Goal: Information Seeking & Learning: Learn about a topic

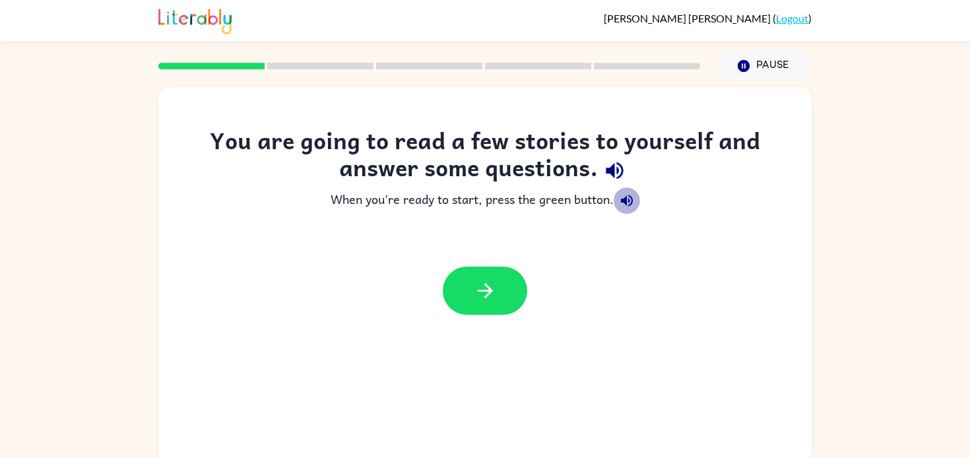
click at [631, 201] on icon "button" at bounding box center [627, 201] width 16 height 16
click at [496, 297] on icon "button" at bounding box center [485, 290] width 23 height 23
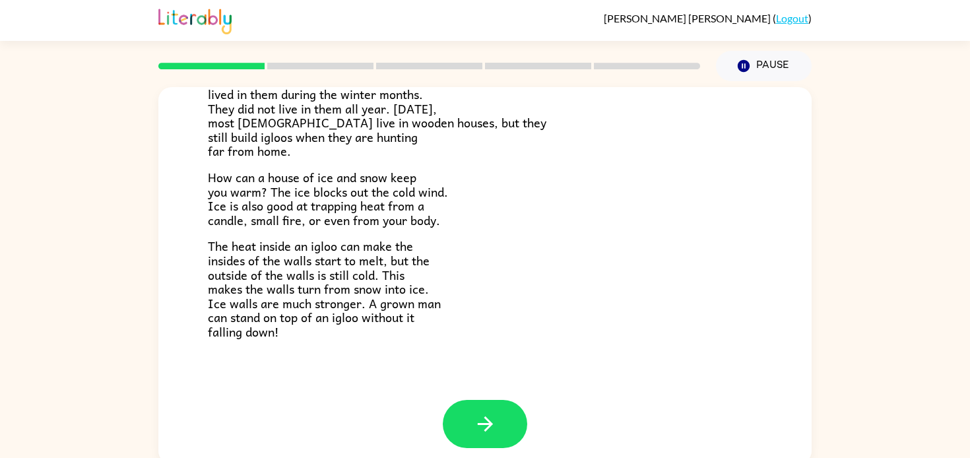
scroll to position [264, 0]
click at [485, 423] on icon "button" at bounding box center [484, 422] width 15 height 15
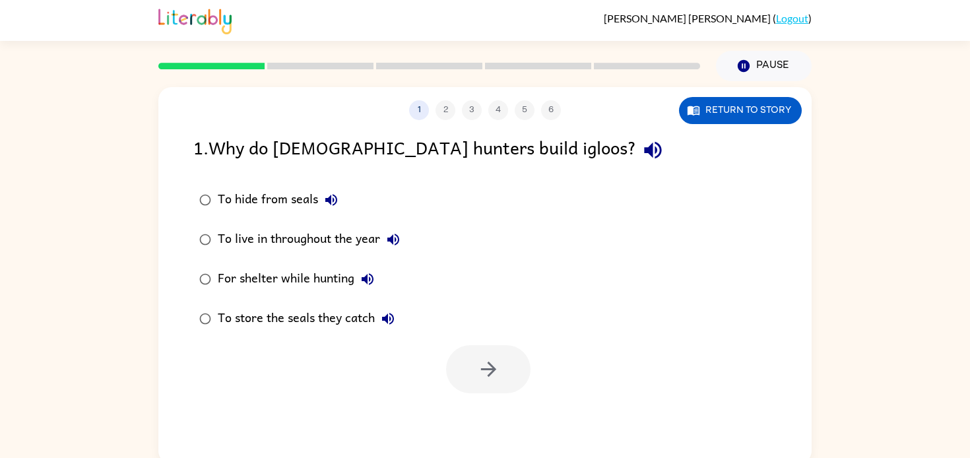
scroll to position [0, 0]
click at [470, 371] on button "button" at bounding box center [488, 369] width 84 height 48
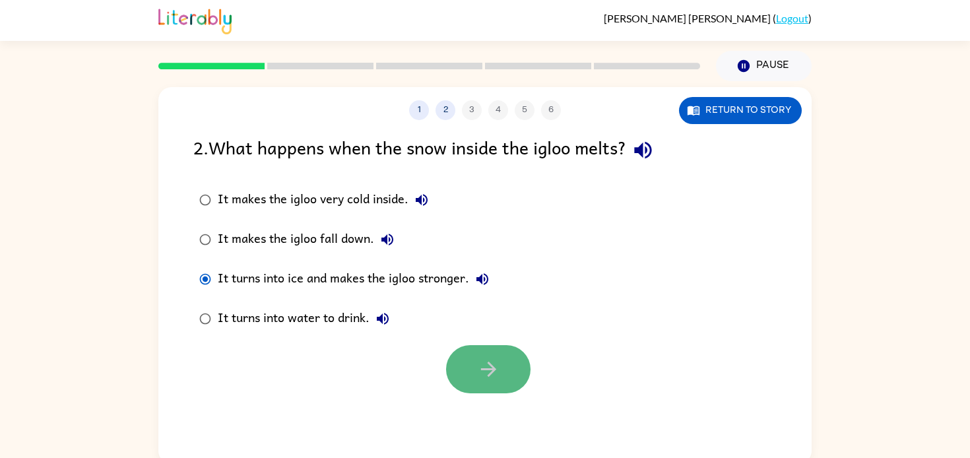
click at [468, 369] on button "button" at bounding box center [488, 369] width 84 height 48
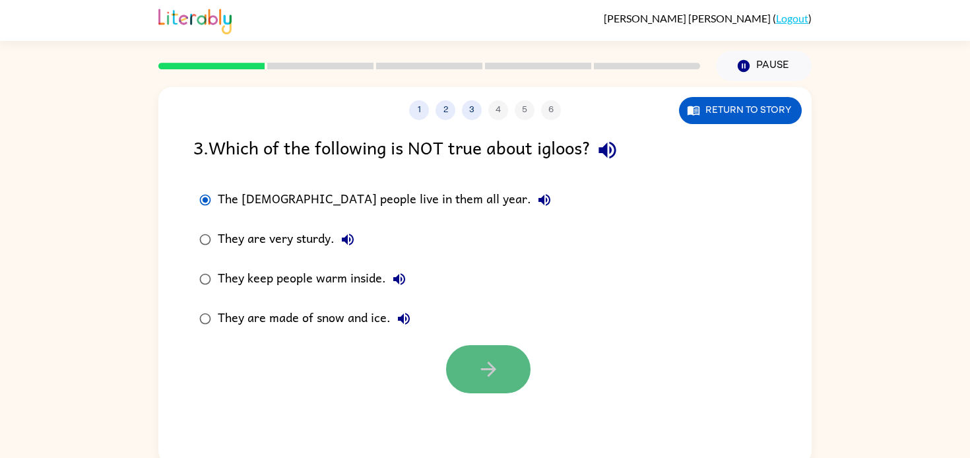
click at [482, 380] on icon "button" at bounding box center [488, 368] width 23 height 23
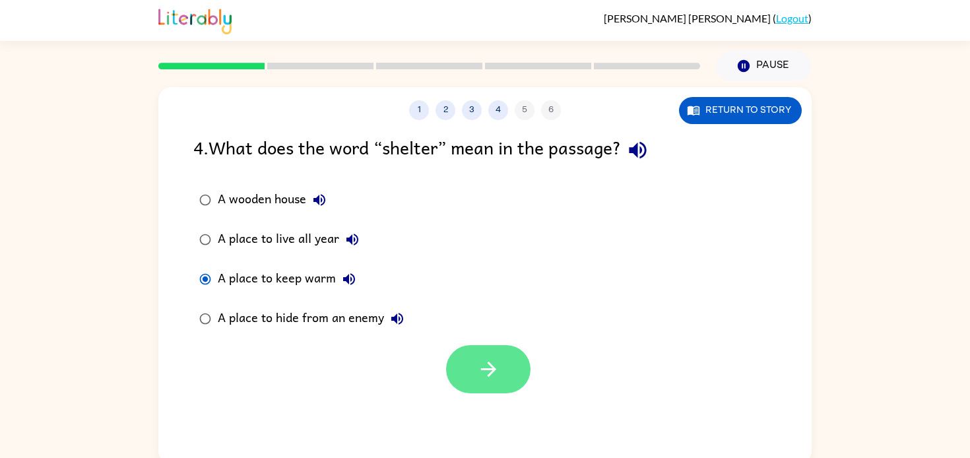
click at [484, 378] on icon "button" at bounding box center [488, 368] width 23 height 23
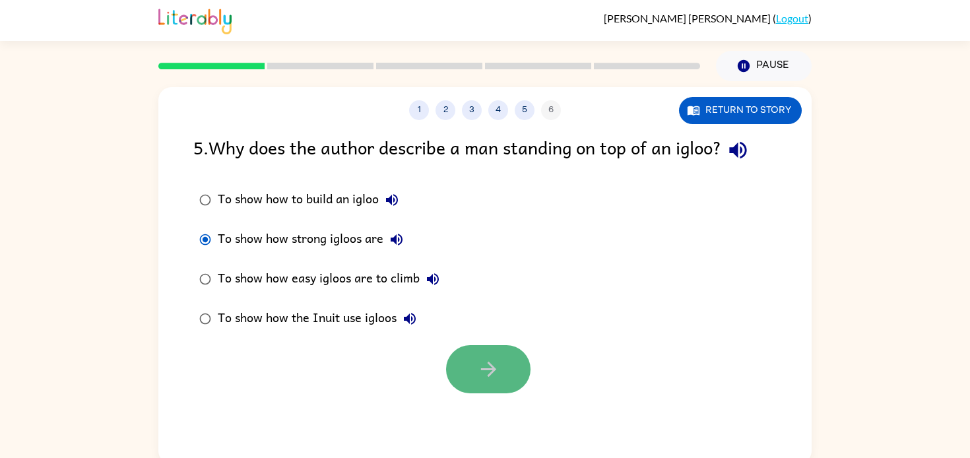
click at [461, 371] on button "button" at bounding box center [488, 369] width 84 height 48
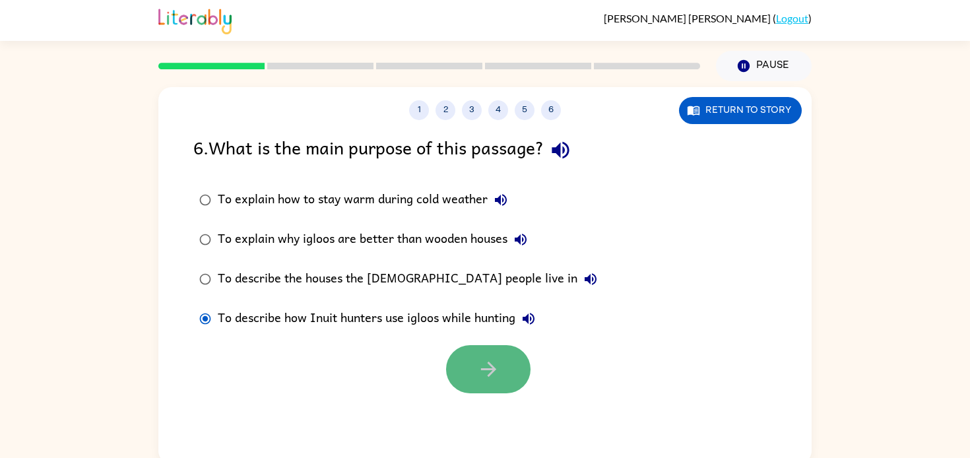
click at [468, 383] on button "button" at bounding box center [488, 369] width 84 height 48
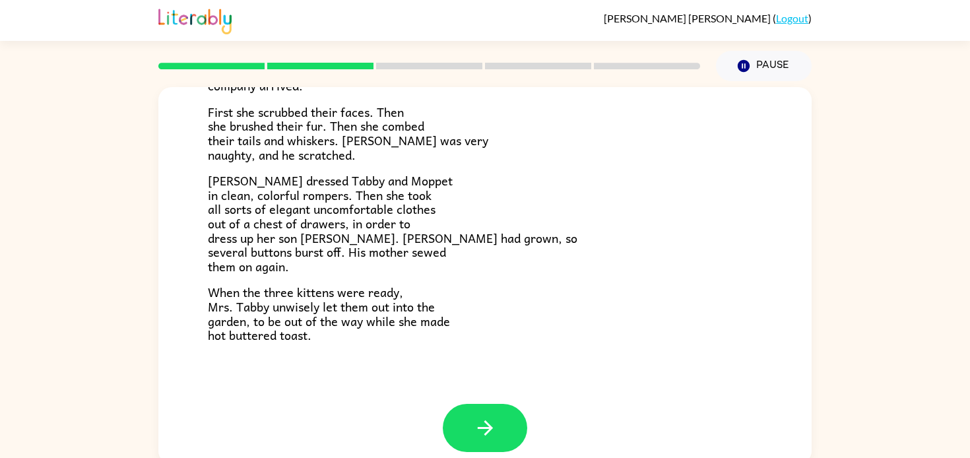
scroll to position [224, 0]
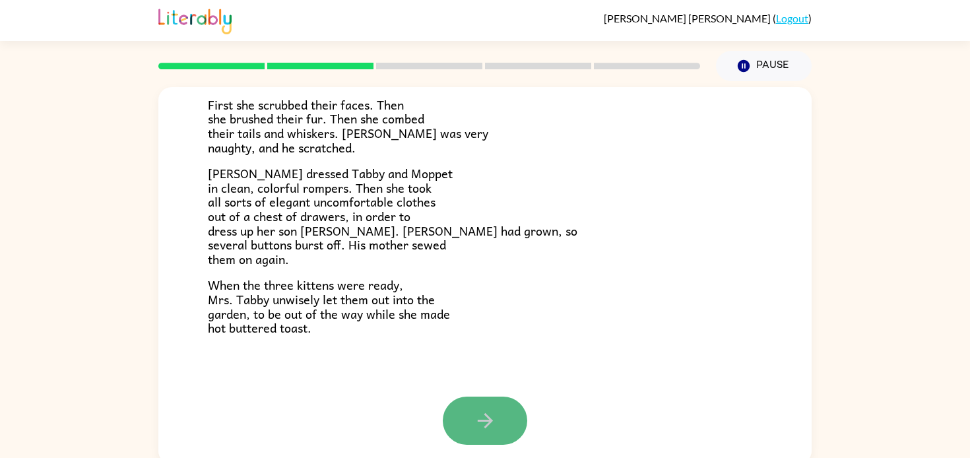
click at [468, 431] on button "button" at bounding box center [485, 420] width 84 height 48
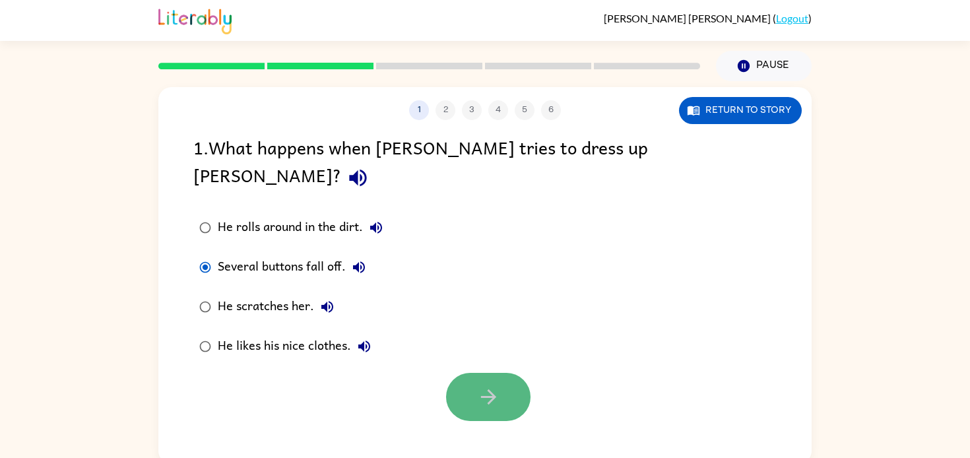
click at [489, 385] on icon "button" at bounding box center [488, 396] width 23 height 23
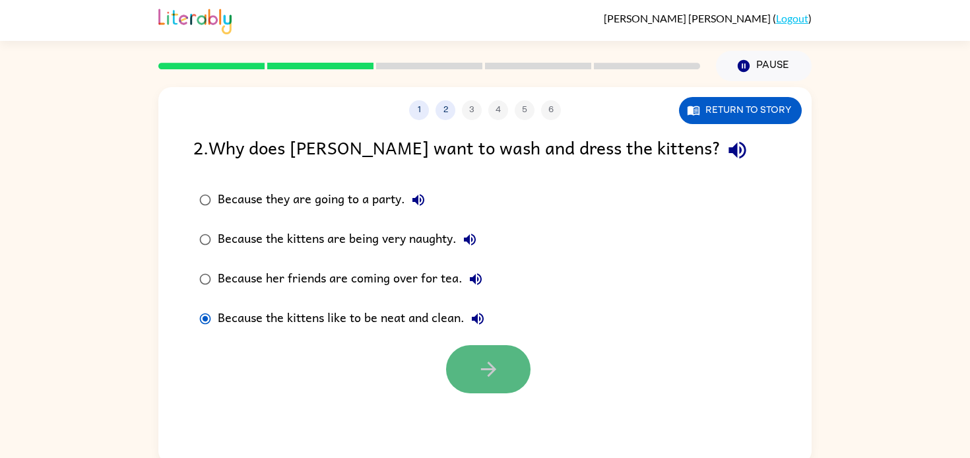
click at [489, 376] on icon "button" at bounding box center [488, 368] width 23 height 23
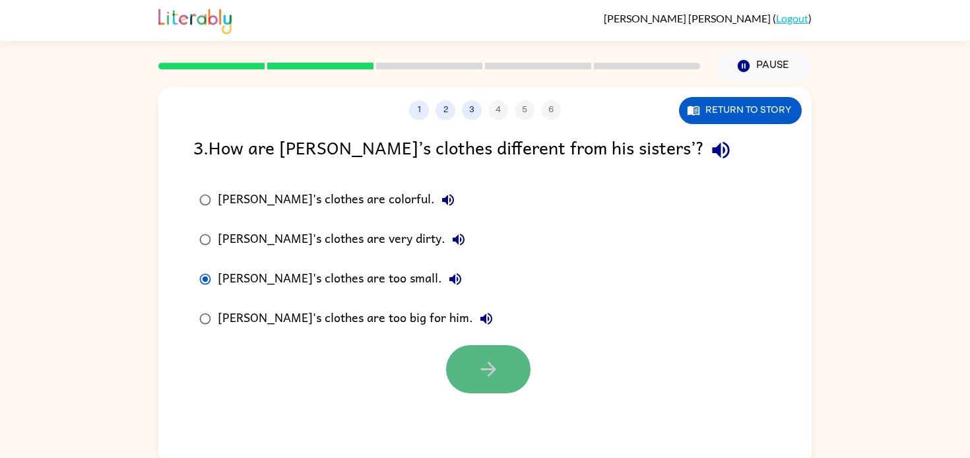
click at [520, 384] on button "button" at bounding box center [488, 369] width 84 height 48
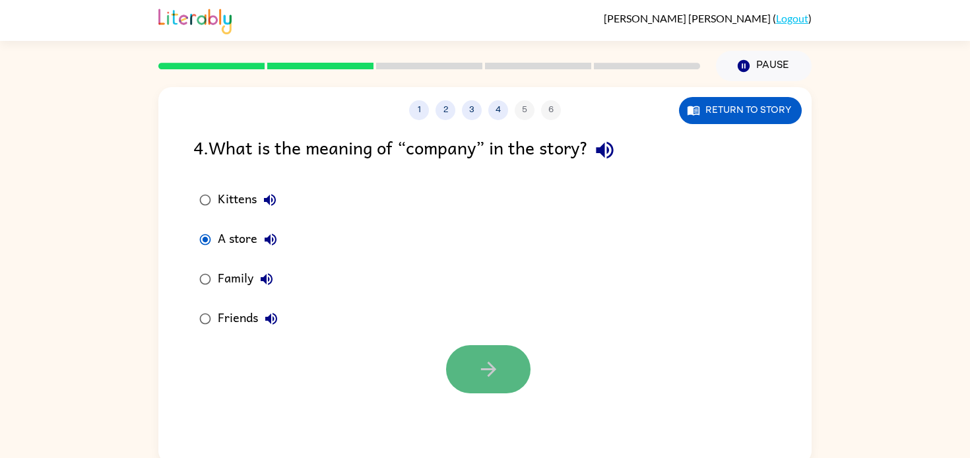
click at [501, 373] on button "button" at bounding box center [488, 369] width 84 height 48
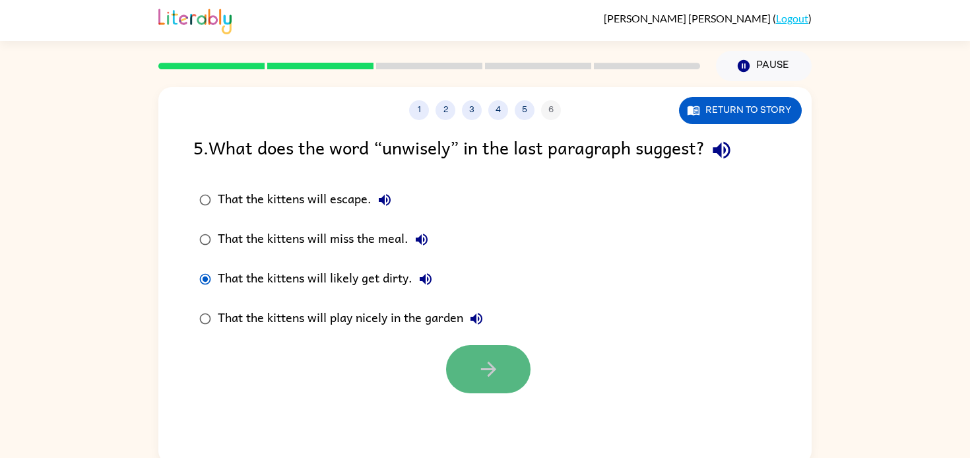
click at [506, 359] on button "button" at bounding box center [488, 369] width 84 height 48
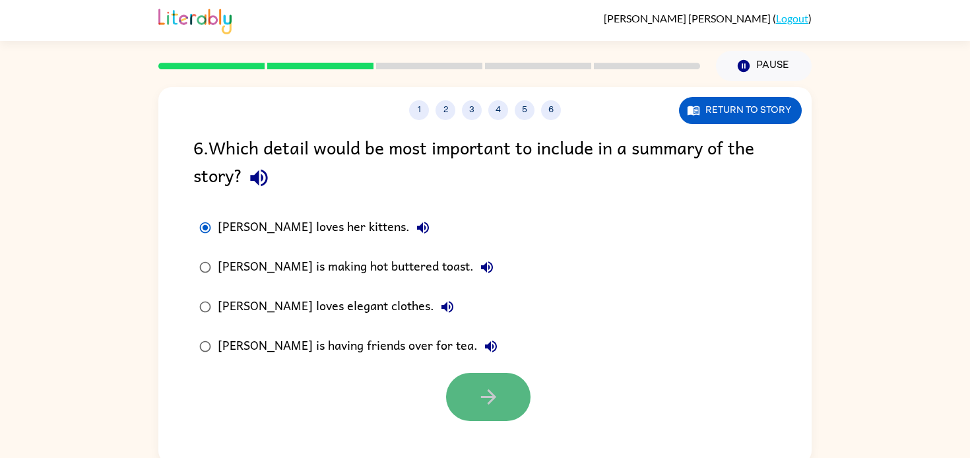
click at [484, 398] on icon "button" at bounding box center [488, 396] width 23 height 23
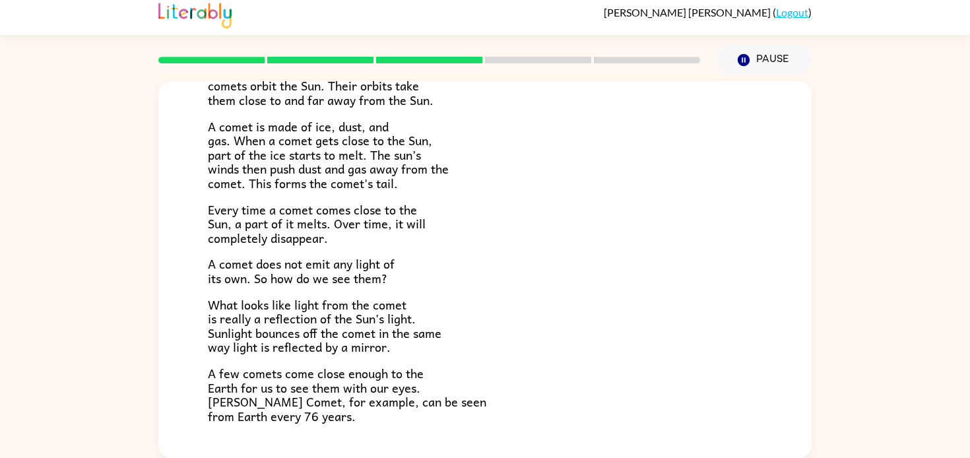
scroll to position [274, 0]
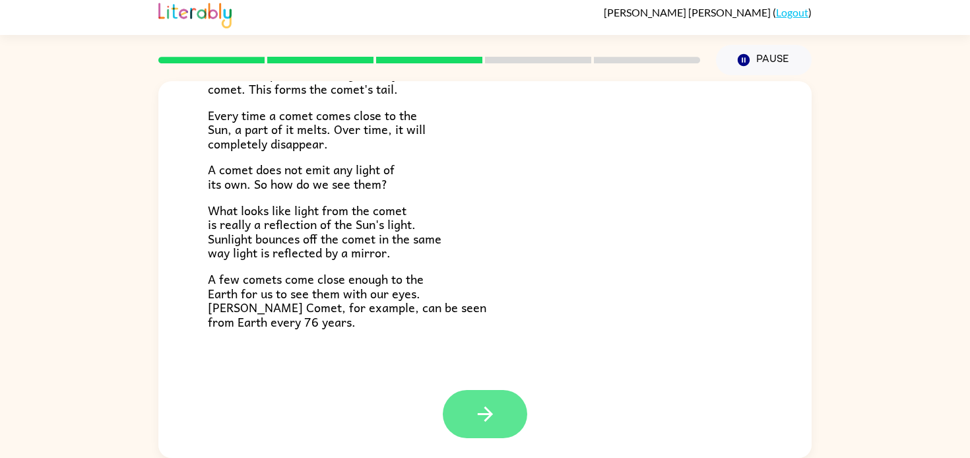
click at [499, 396] on button "button" at bounding box center [485, 414] width 84 height 48
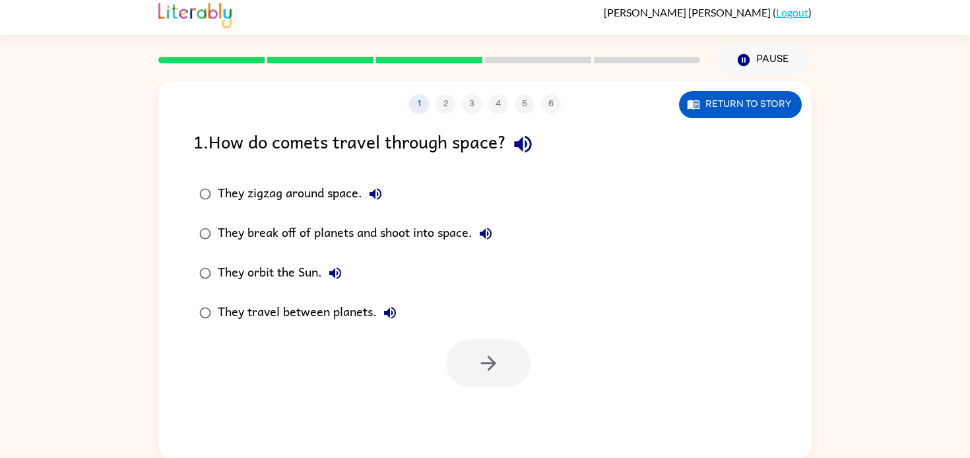
scroll to position [0, 0]
click at [462, 352] on button "button" at bounding box center [488, 363] width 84 height 48
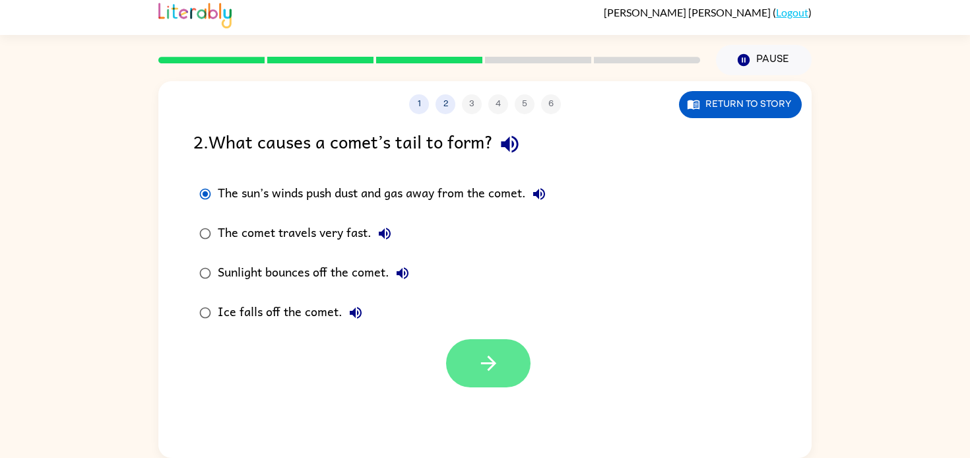
click at [505, 363] on button "button" at bounding box center [488, 363] width 84 height 48
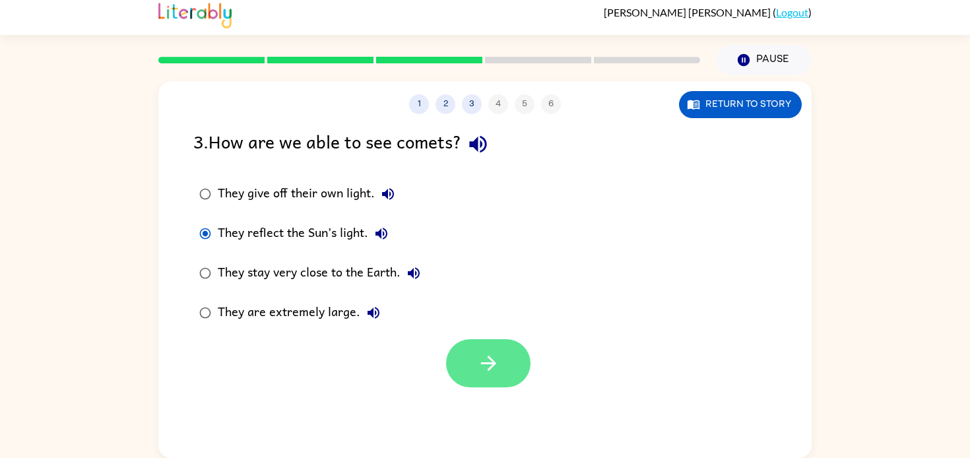
click at [470, 351] on button "button" at bounding box center [488, 363] width 84 height 48
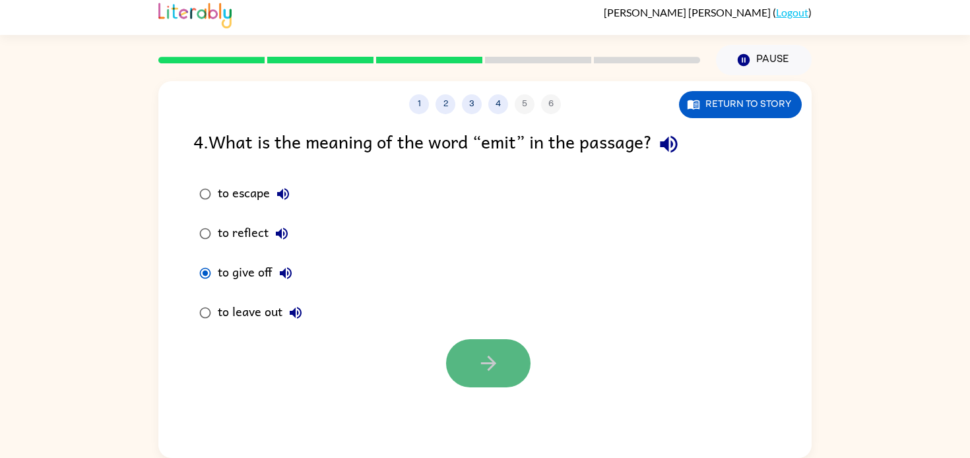
click at [497, 382] on button "button" at bounding box center [488, 363] width 84 height 48
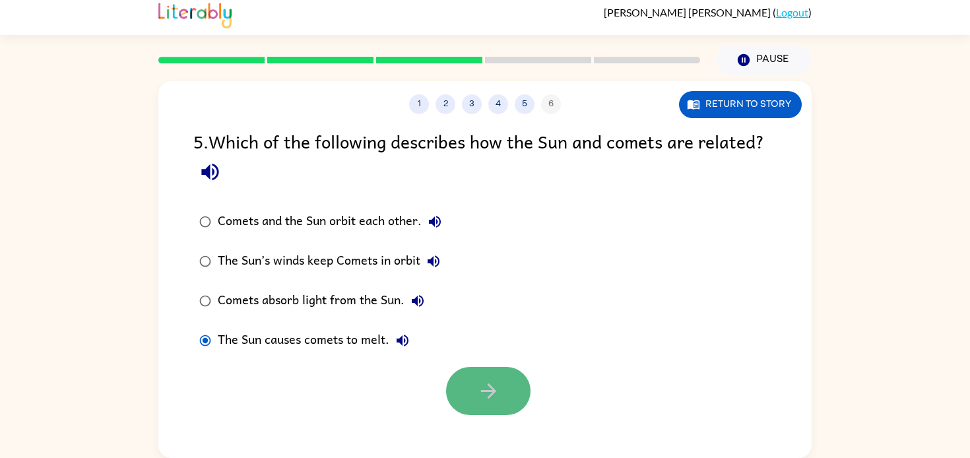
click at [479, 379] on icon "button" at bounding box center [488, 390] width 23 height 23
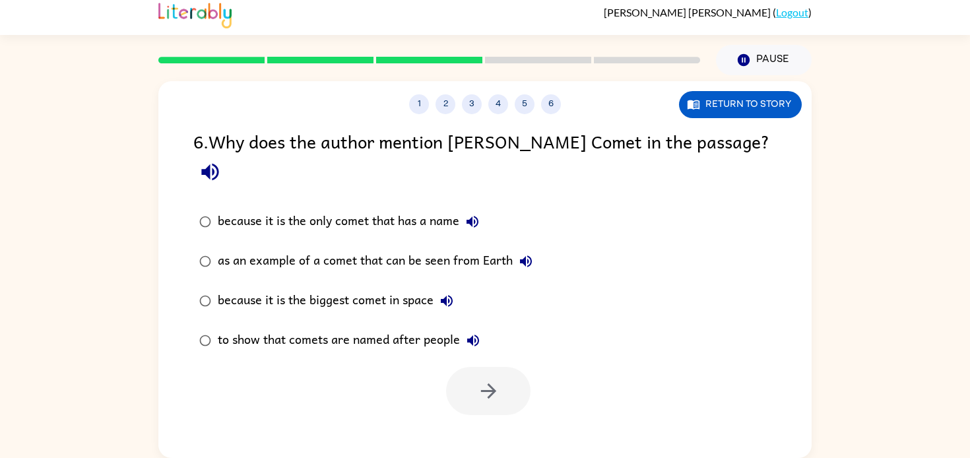
click at [219, 248] on div "as an example of a comet that can be seen from Earth" at bounding box center [378, 261] width 321 height 26
click at [472, 367] on button "button" at bounding box center [488, 391] width 84 height 48
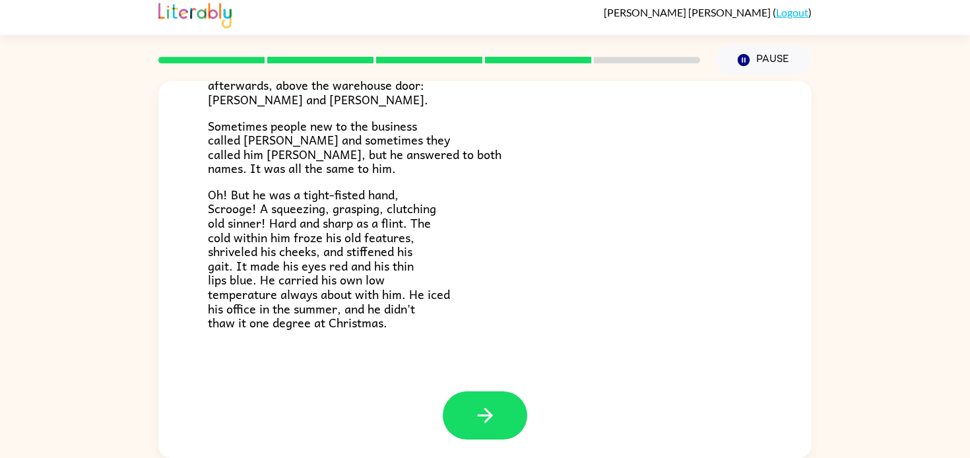
scroll to position [418, 0]
click at [476, 399] on button "button" at bounding box center [485, 414] width 84 height 48
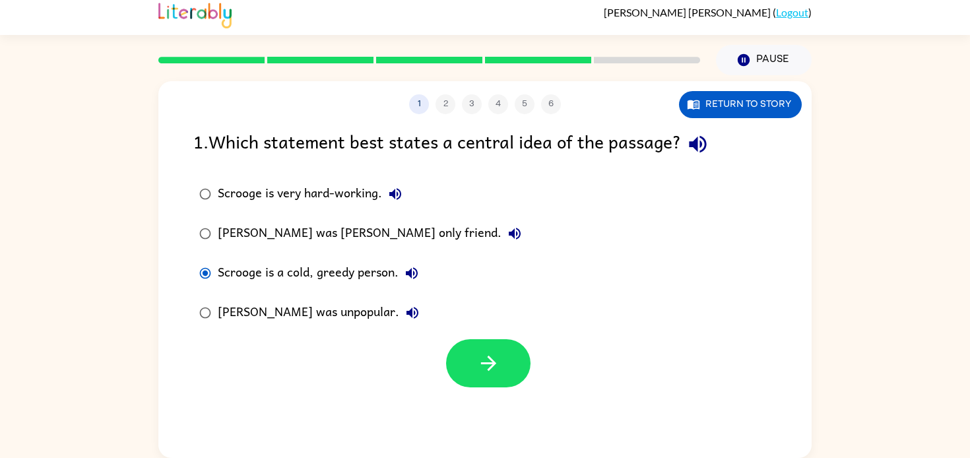
click at [530, 350] on div at bounding box center [484, 359] width 653 height 55
click at [522, 354] on button "button" at bounding box center [488, 363] width 84 height 48
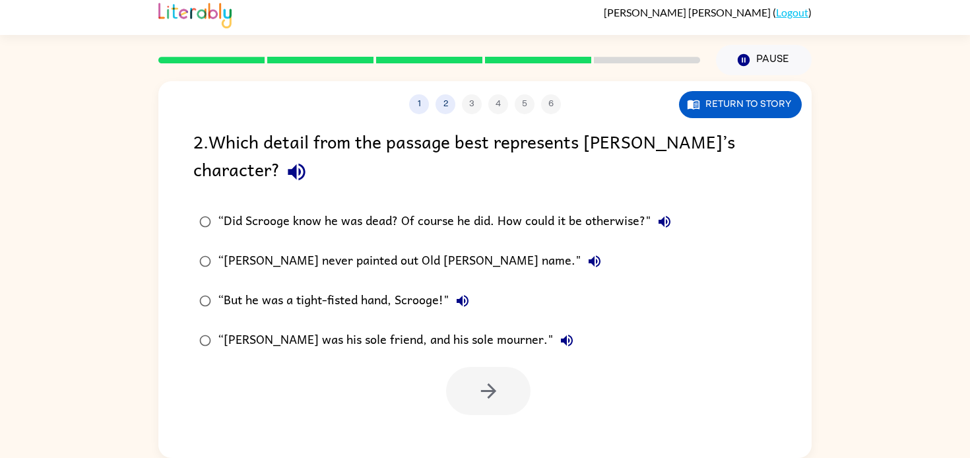
click at [304, 293] on div "“But he was a tight-fisted hand, Scrooge!"" at bounding box center [347, 301] width 258 height 26
click at [490, 377] on button "button" at bounding box center [488, 391] width 84 height 48
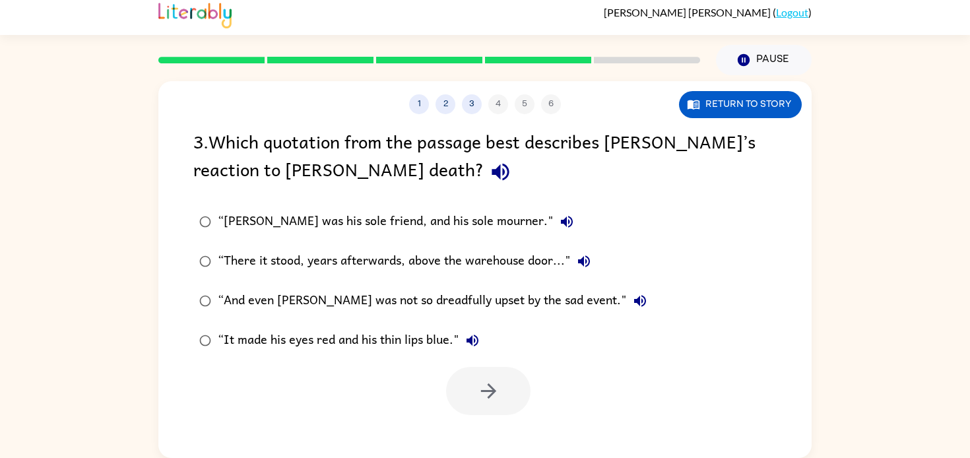
click at [383, 294] on div "“And even [PERSON_NAME] was not so dreadfully upset by the sad event."" at bounding box center [435, 301] width 435 height 26
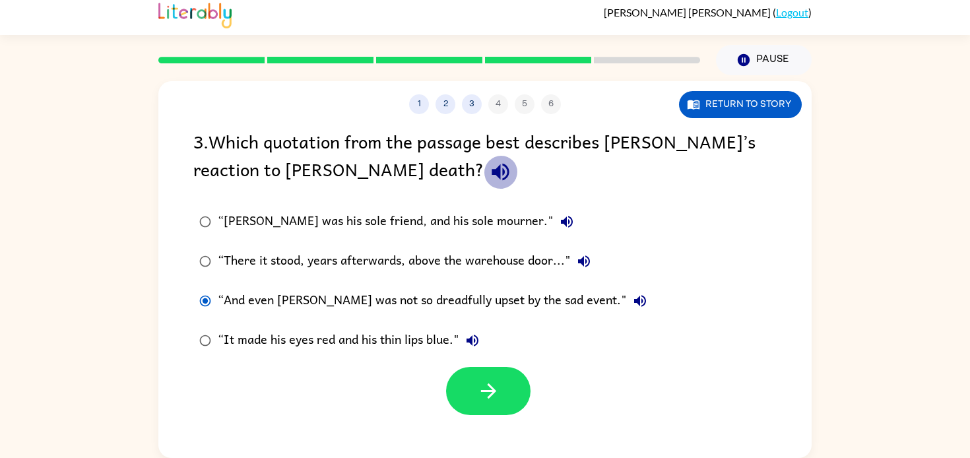
click at [491, 166] on icon "button" at bounding box center [499, 172] width 17 height 17
click at [469, 385] on button "button" at bounding box center [488, 391] width 84 height 48
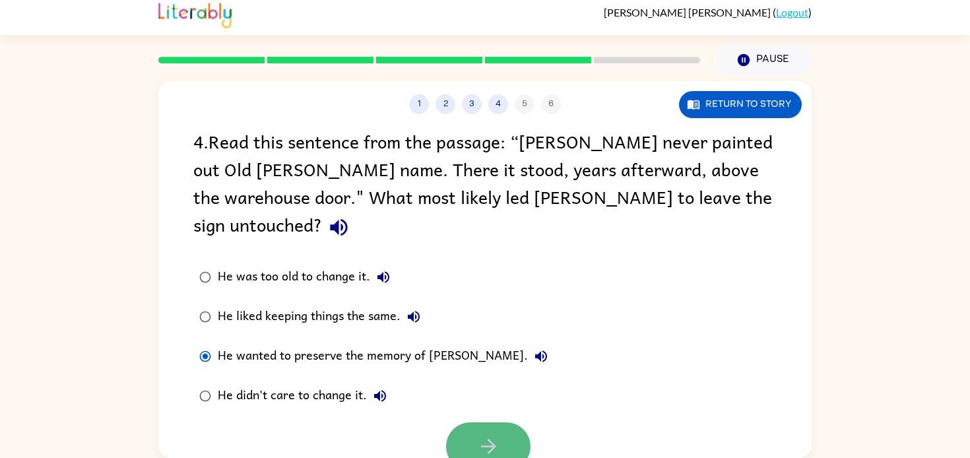
click at [493, 435] on icon "button" at bounding box center [488, 446] width 23 height 23
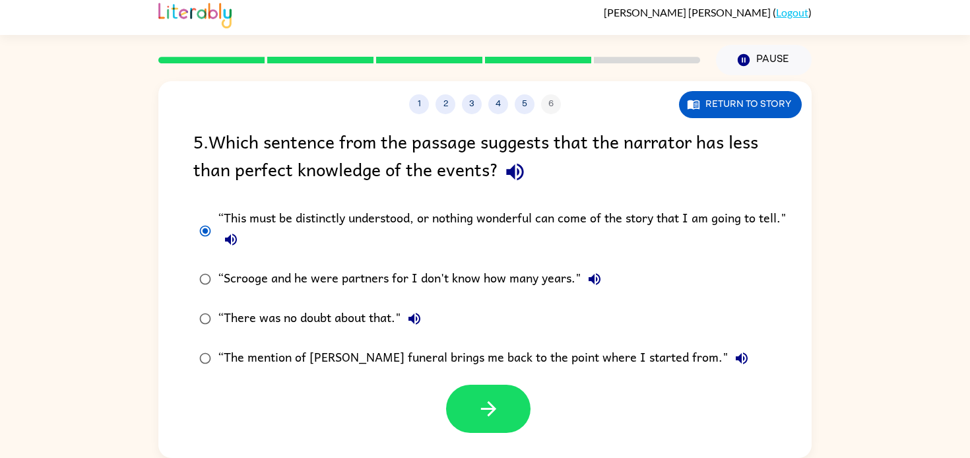
click at [446, 267] on div "“Scrooge and he were partners for I don't know how many years."" at bounding box center [413, 279] width 390 height 26
click at [461, 423] on button "button" at bounding box center [488, 409] width 84 height 48
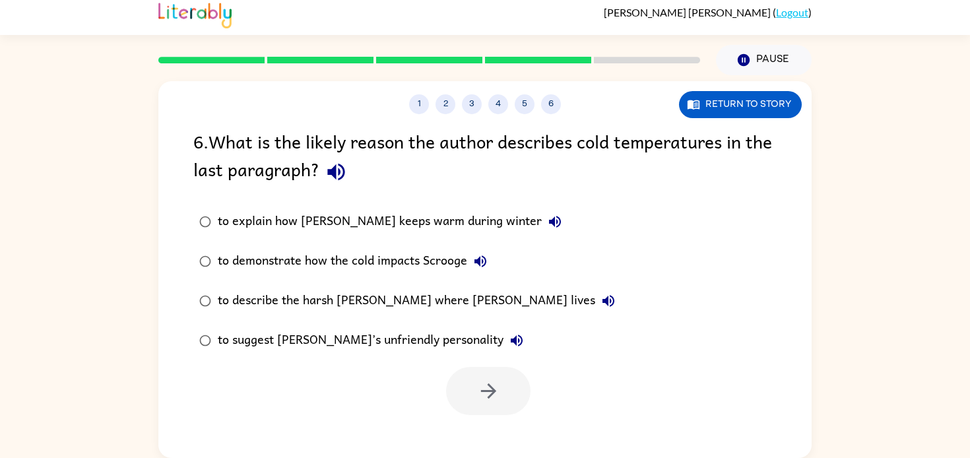
click at [246, 342] on div "to suggest [PERSON_NAME]’s unfriendly personality" at bounding box center [374, 340] width 312 height 26
click at [478, 388] on icon "button" at bounding box center [488, 390] width 23 height 23
